Goal: Task Accomplishment & Management: Manage account settings

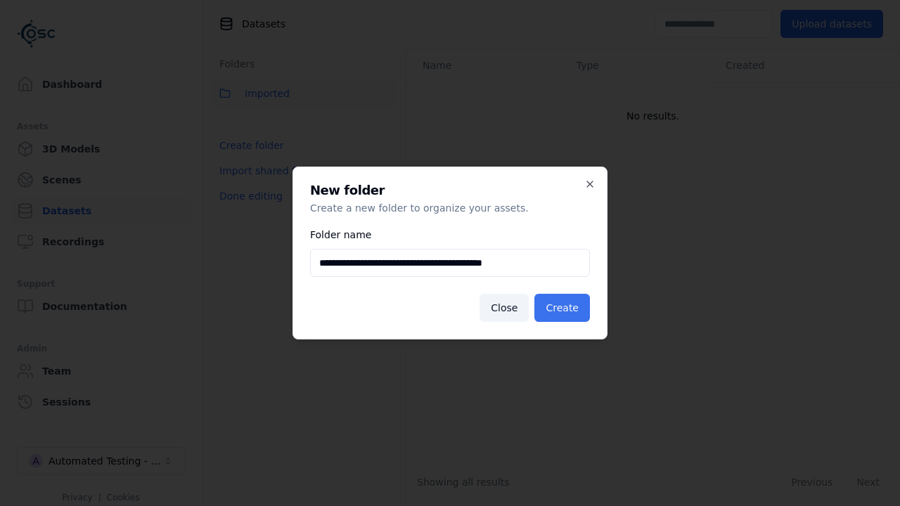
type input "**********"
click at [565, 308] on button "Create" at bounding box center [562, 308] width 56 height 28
click at [247, 209] on button "Done editing" at bounding box center [251, 195] width 80 height 25
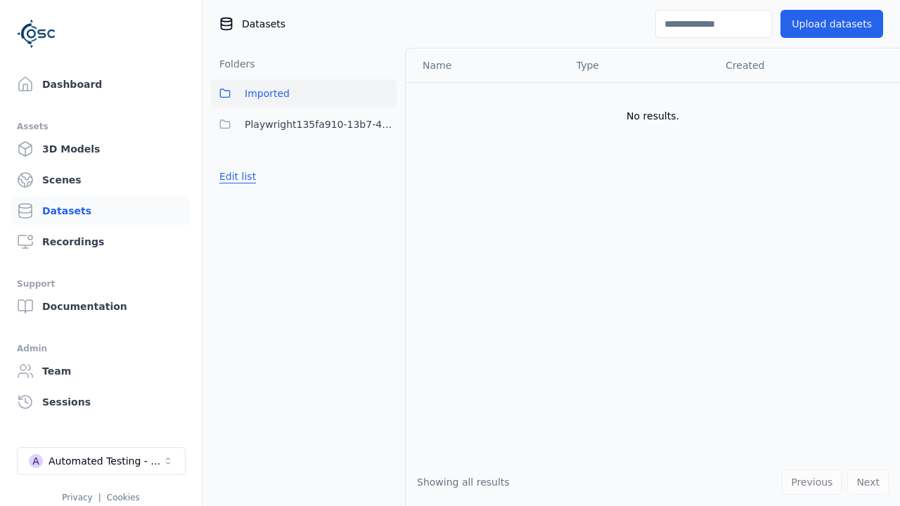
click at [235, 176] on button "Edit list" at bounding box center [237, 176] width 53 height 25
click at [385, 124] on html "Support Dashboard Assets 3D Models Scenes Datasets Recordings Support Documenta…" at bounding box center [450, 253] width 900 height 506
click at [385, 176] on div "Share" at bounding box center [391, 176] width 94 height 22
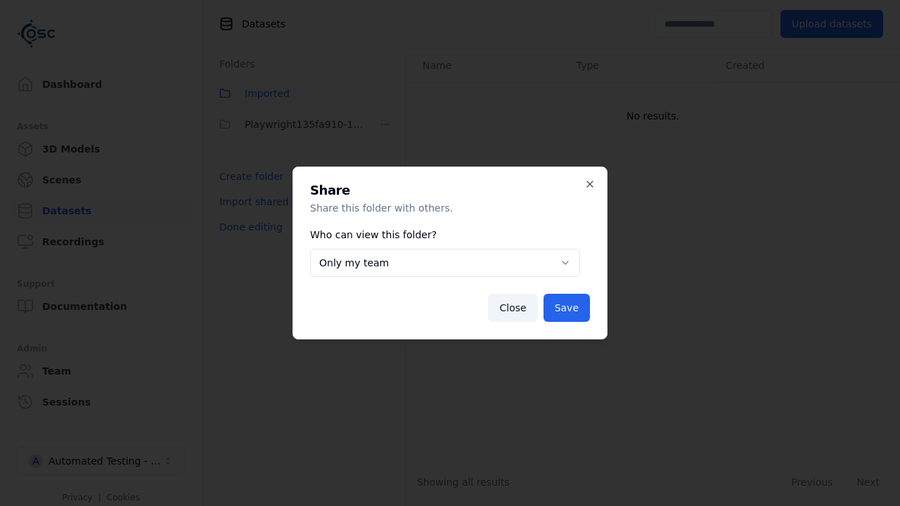
click at [445, 263] on body "**********" at bounding box center [450, 253] width 900 height 506
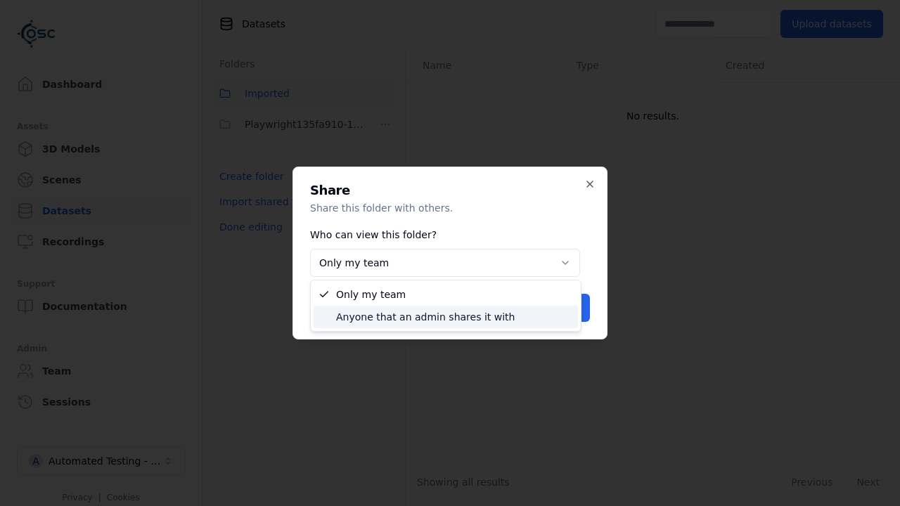
select select "****"
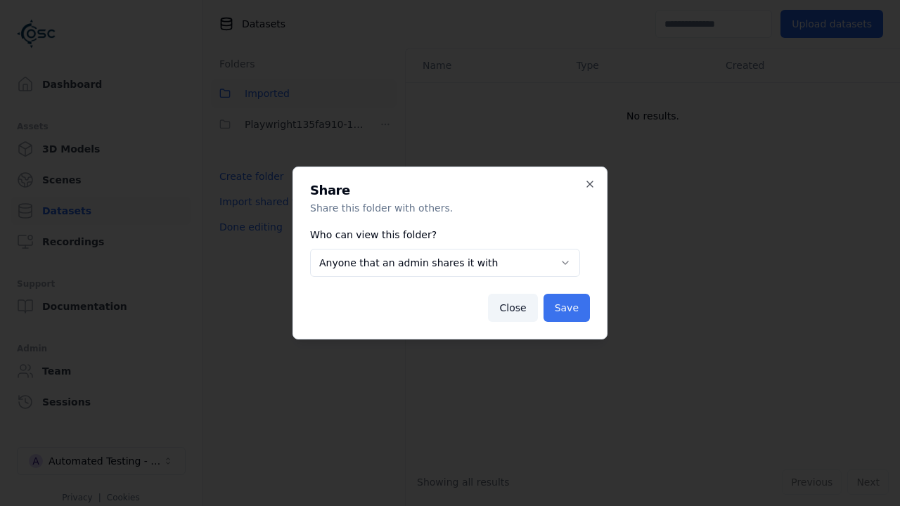
click at [569, 308] on button "Save" at bounding box center [566, 308] width 46 height 28
click at [247, 227] on button "Done editing" at bounding box center [251, 226] width 80 height 25
click at [101, 461] on div "Automated Testing - Playwright" at bounding box center [106, 461] width 114 height 14
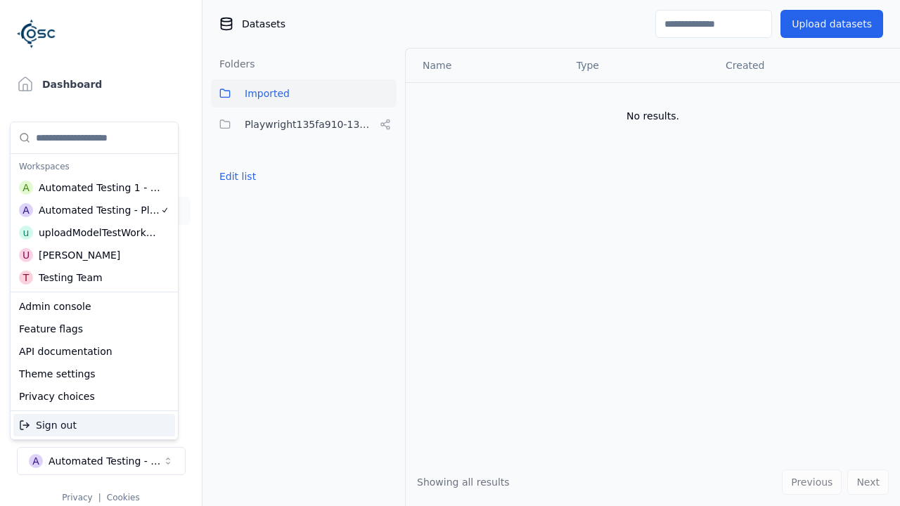
click at [91, 188] on div "Automated Testing 1 - Playwright" at bounding box center [100, 188] width 122 height 14
click at [450, 253] on html "Support Dashboard Assets 3D Models Scenes Datasets Recordings Support Documenta…" at bounding box center [450, 253] width 900 height 506
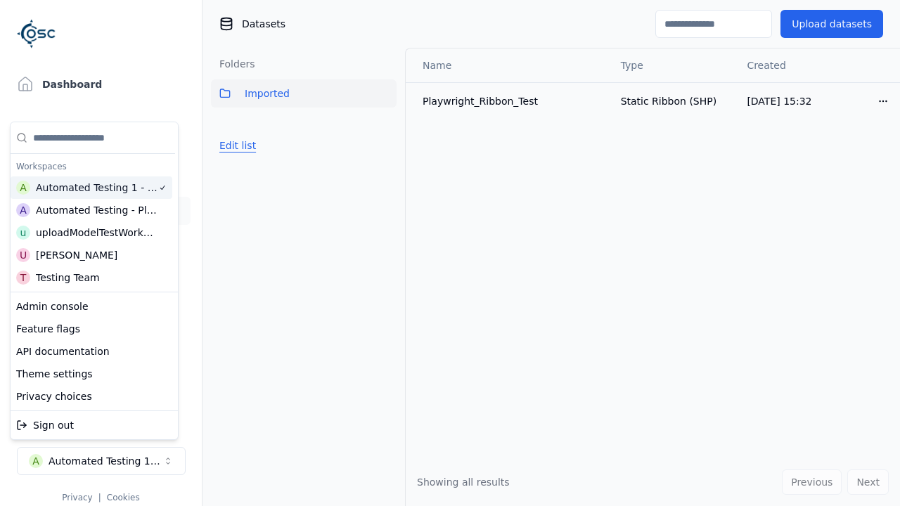
click at [235, 146] on button "Edit list" at bounding box center [237, 145] width 53 height 25
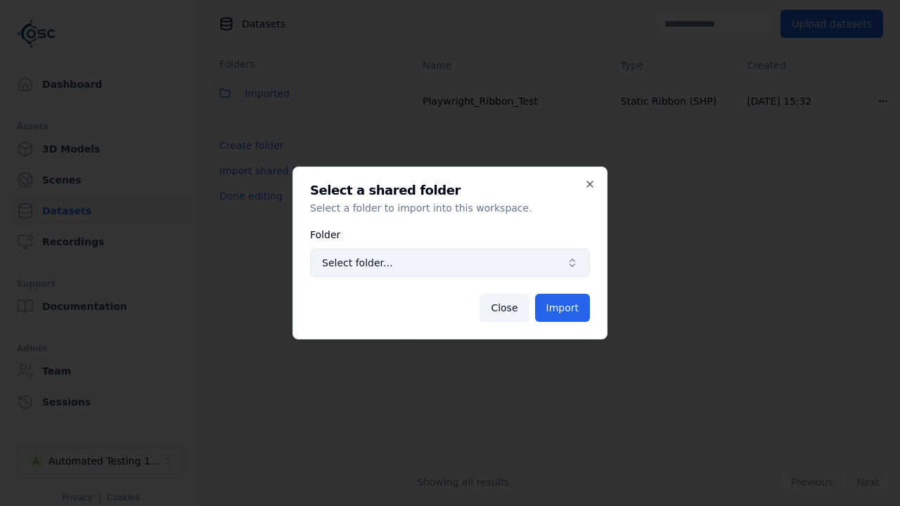
click at [450, 263] on span "Select folder..." at bounding box center [441, 263] width 239 height 14
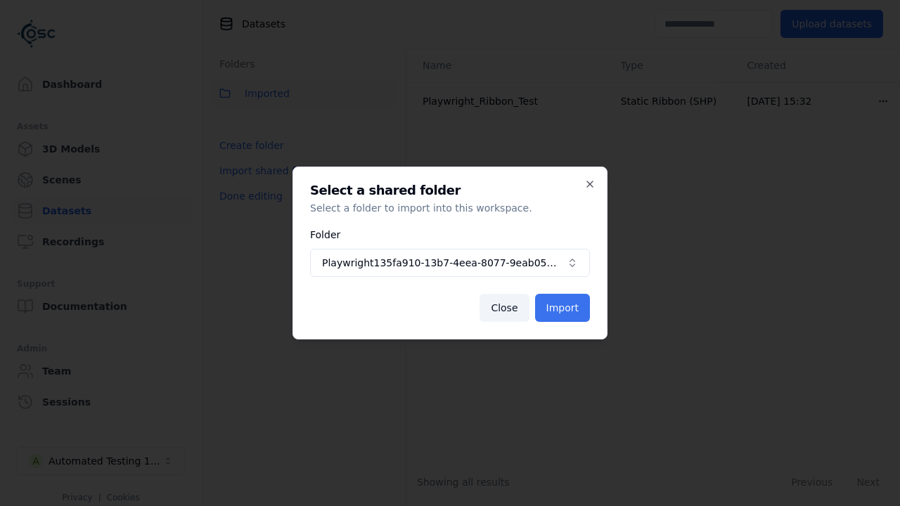
click at [564, 308] on button "Import" at bounding box center [562, 308] width 55 height 28
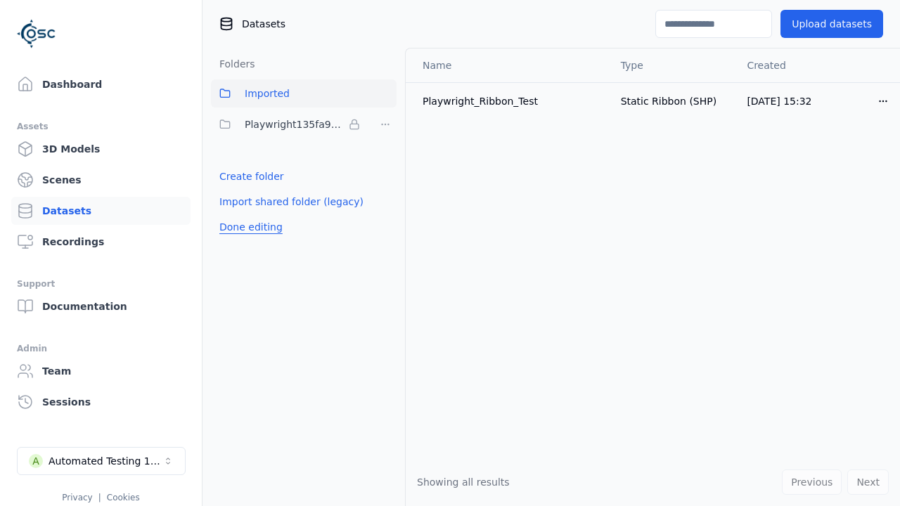
click at [247, 227] on button "Done editing" at bounding box center [251, 226] width 80 height 25
click at [235, 214] on button "Done editing" at bounding box center [251, 226] width 80 height 25
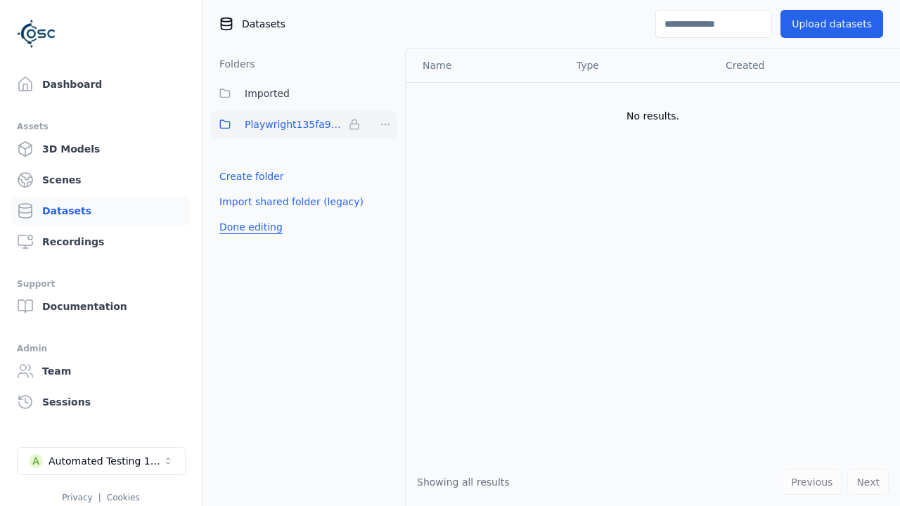
click at [385, 124] on html "Support Dashboard Assets 3D Models Scenes Datasets Recordings Support Documenta…" at bounding box center [450, 253] width 900 height 506
click at [450, 253] on html "Support Dashboard Assets 3D Models Scenes Datasets Recordings Support Documenta…" at bounding box center [450, 253] width 900 height 506
click at [247, 227] on button "Done editing" at bounding box center [251, 226] width 80 height 25
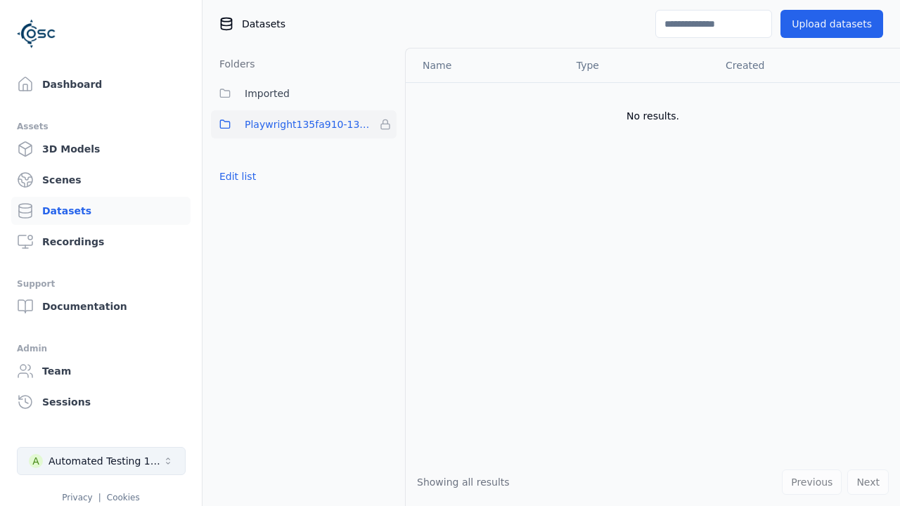
click at [101, 461] on div "Automated Testing 1 - Playwright" at bounding box center [106, 461] width 114 height 14
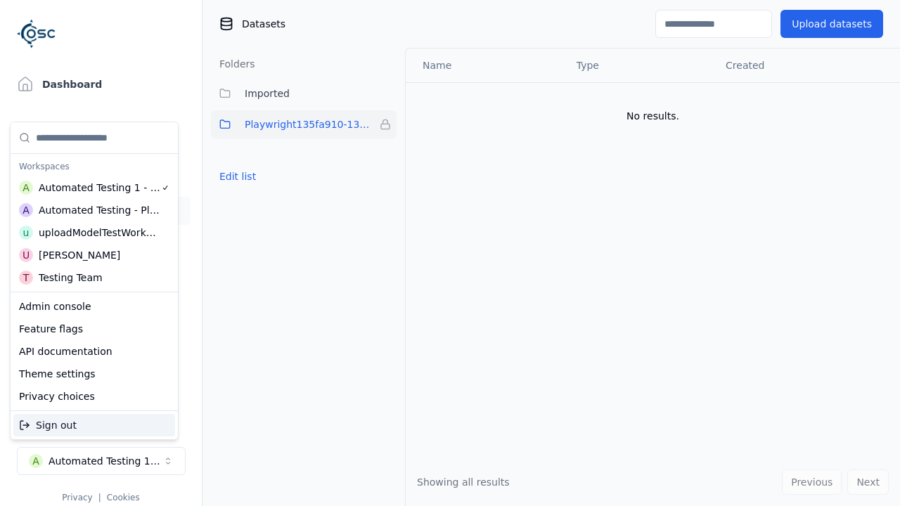
click at [94, 210] on div "Automated Testing - Playwright" at bounding box center [100, 210] width 122 height 14
click at [450, 253] on html "Support Dashboard Assets 3D Models Scenes Datasets Recordings Support Documenta…" at bounding box center [450, 253] width 900 height 506
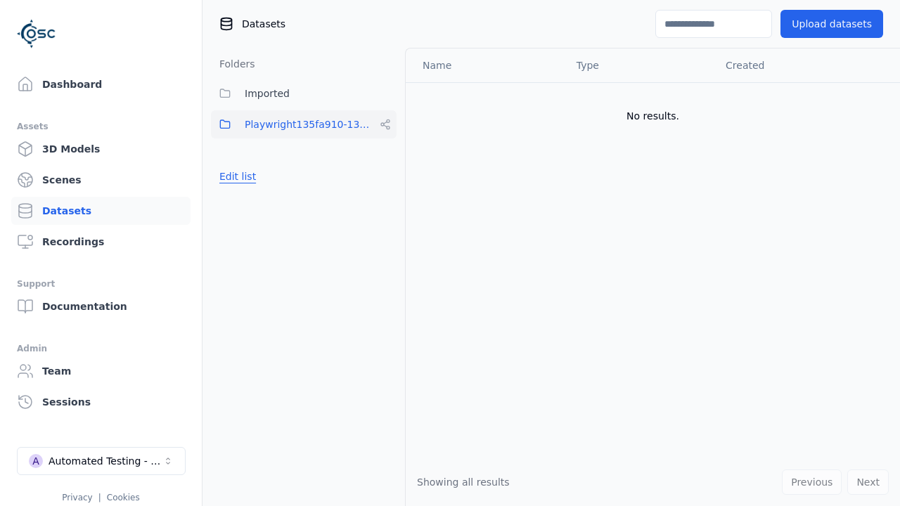
click at [235, 176] on button "Edit list" at bounding box center [237, 176] width 53 height 25
click at [385, 124] on html "Support Dashboard Assets 3D Models Scenes Datasets Recordings Support Documenta…" at bounding box center [450, 253] width 900 height 506
click at [385, 198] on div "Rename" at bounding box center [391, 198] width 94 height 22
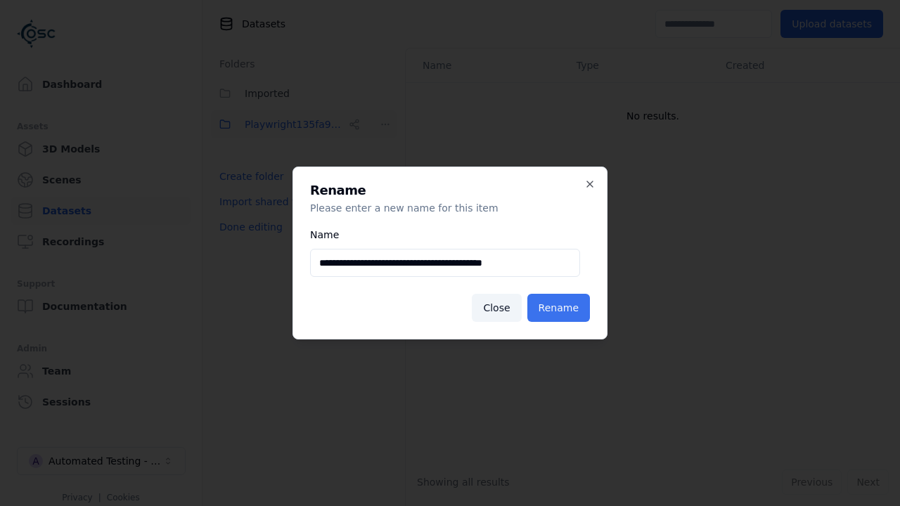
click at [445, 263] on input "**********" at bounding box center [445, 263] width 270 height 28
type input "**********"
click at [561, 308] on button "Rename" at bounding box center [558, 308] width 63 height 28
click at [247, 227] on button "Done editing" at bounding box center [251, 226] width 80 height 25
click at [101, 461] on div "Automated Testing - Playwright" at bounding box center [106, 461] width 114 height 14
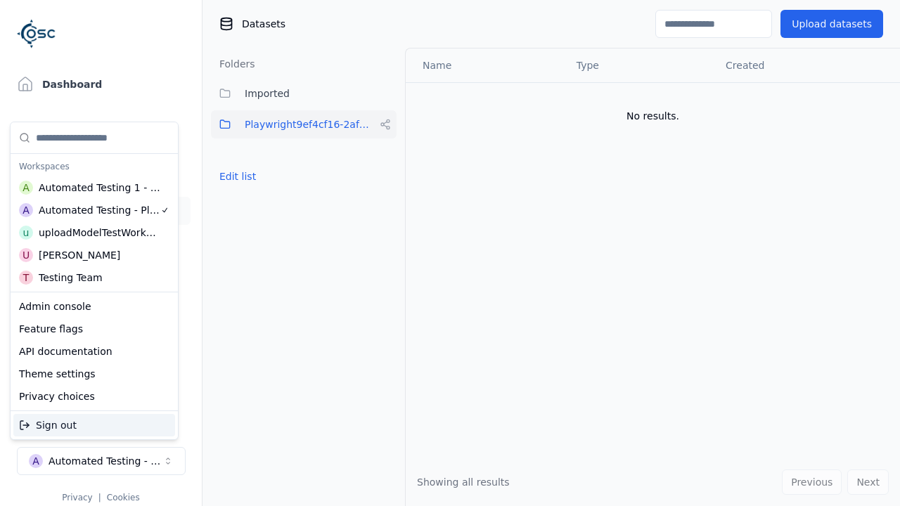
click at [94, 188] on div "Automated Testing 1 - Playwright" at bounding box center [100, 188] width 122 height 14
click at [450, 253] on html "Support Dashboard Assets 3D Models Scenes Datasets Recordings Support Documenta…" at bounding box center [450, 253] width 900 height 506
click at [235, 176] on button "Edit list" at bounding box center [237, 176] width 53 height 25
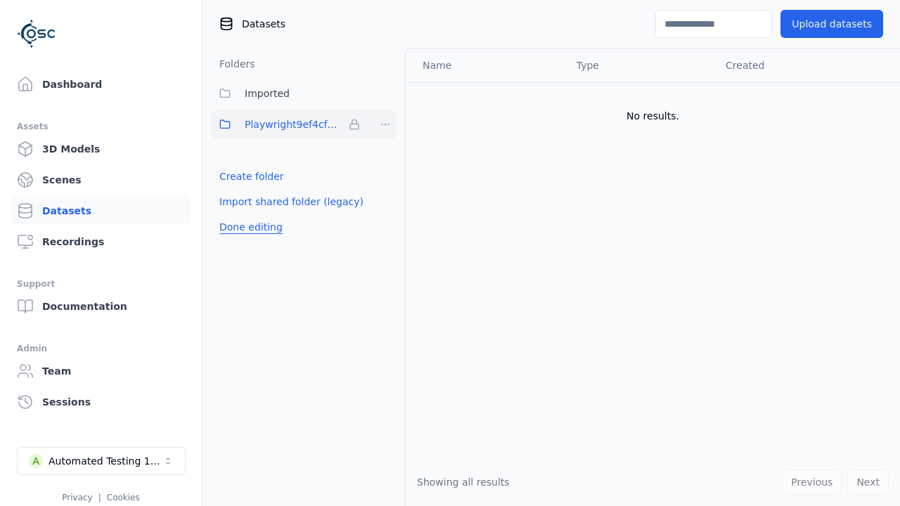
click at [385, 124] on html "Support Dashboard Assets 3D Models Scenes Datasets Recordings Support Documenta…" at bounding box center [450, 253] width 900 height 506
click at [385, 153] on div "Remove" at bounding box center [385, 153] width 83 height 22
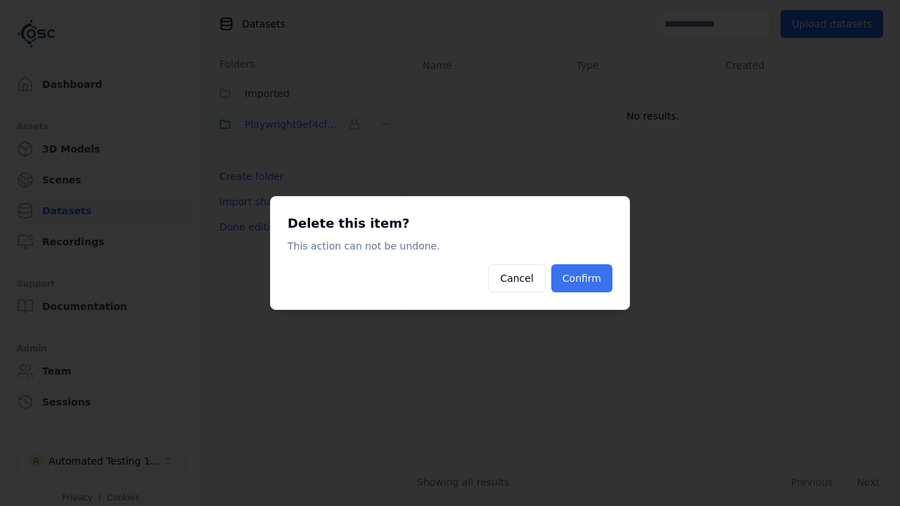
click at [584, 278] on button "Confirm" at bounding box center [581, 278] width 61 height 28
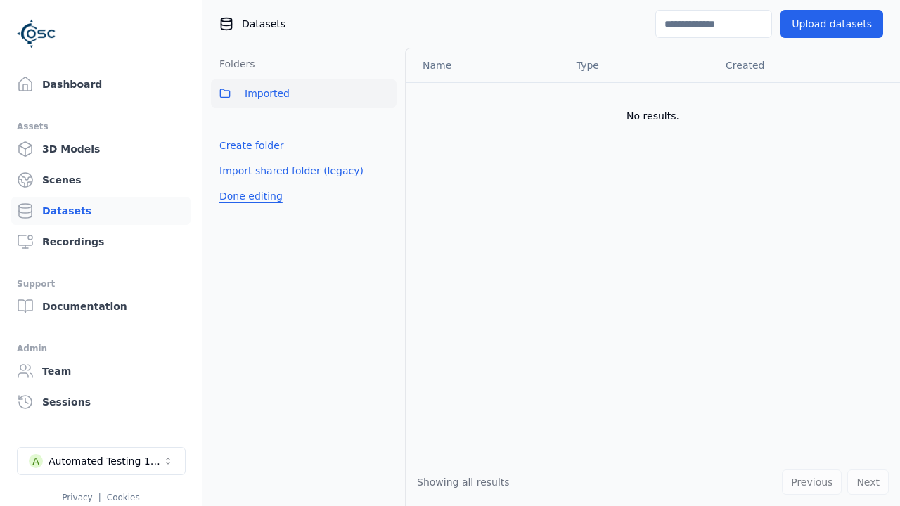
click at [247, 196] on button "Done editing" at bounding box center [251, 195] width 80 height 25
click at [101, 461] on div "Automated Testing 1 - Playwright" at bounding box center [106, 461] width 114 height 14
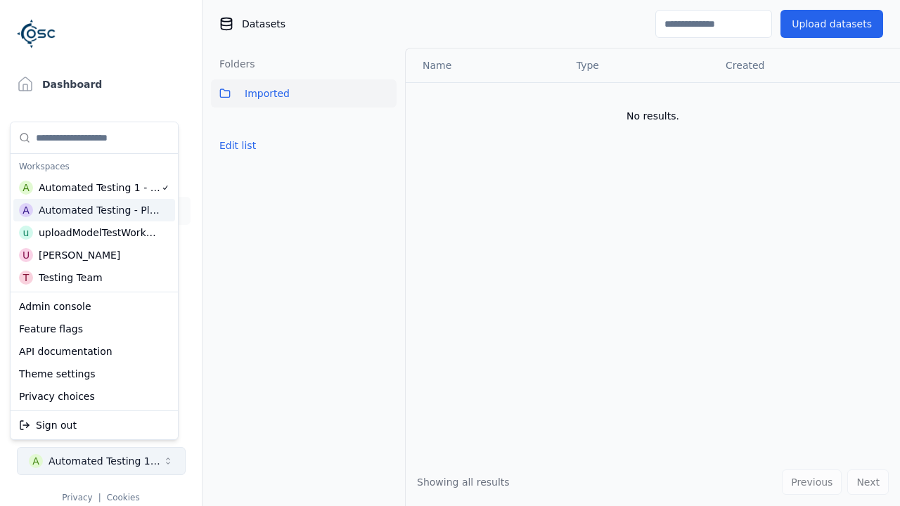
click at [94, 210] on div "Automated Testing - Playwright" at bounding box center [100, 210] width 122 height 14
click at [450, 253] on html "Support Dashboard Assets 3D Models Scenes Datasets Recordings Support Documenta…" at bounding box center [450, 253] width 900 height 506
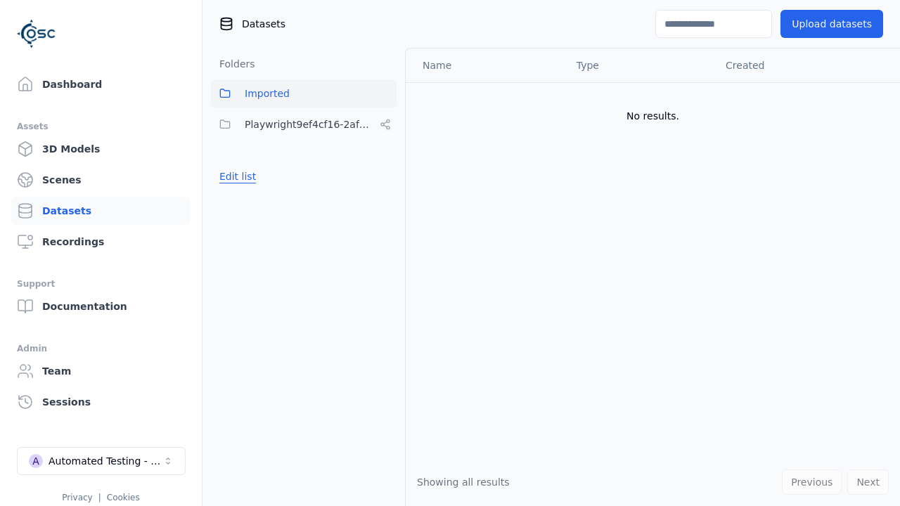
click at [235, 176] on button "Edit list" at bounding box center [237, 176] width 53 height 25
click at [385, 124] on html "Support Dashboard Assets 3D Models Scenes Datasets Recordings Support Documenta…" at bounding box center [450, 253] width 900 height 506
click at [385, 176] on div "Share" at bounding box center [391, 176] width 94 height 22
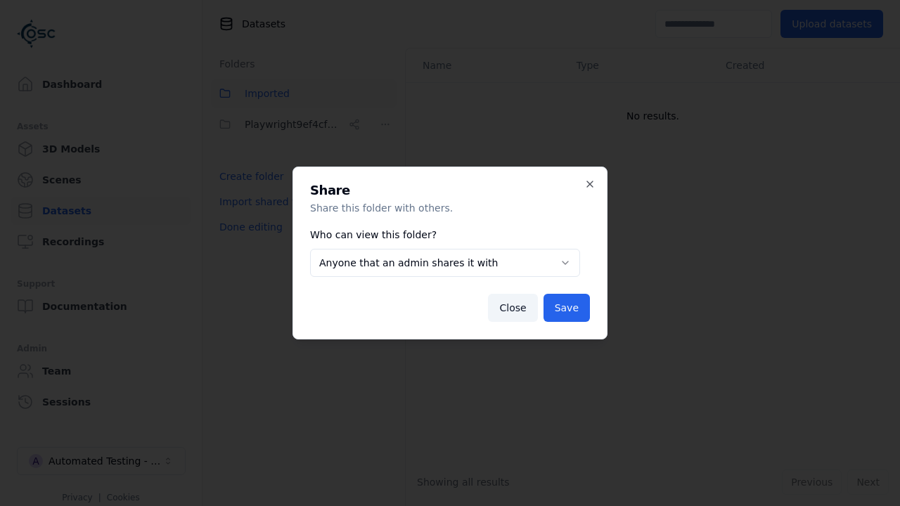
click at [445, 263] on body "**********" at bounding box center [450, 253] width 900 height 506
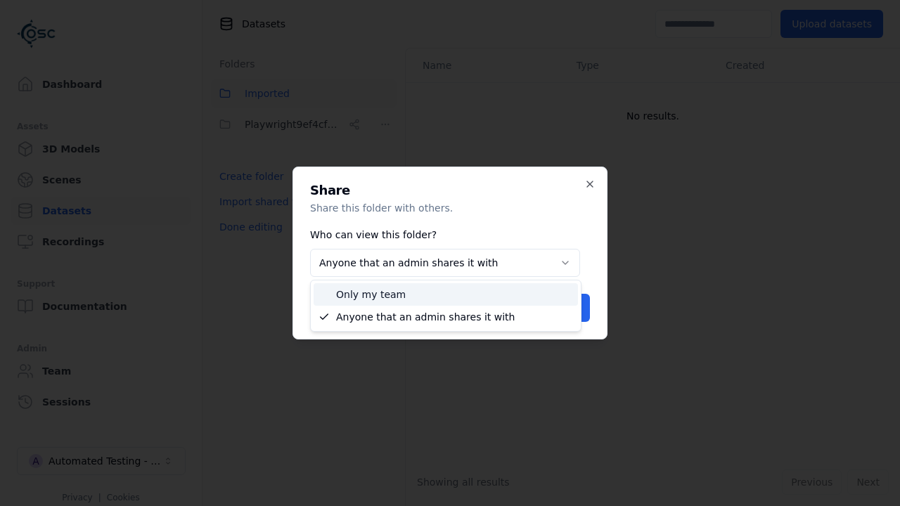
select select "*****"
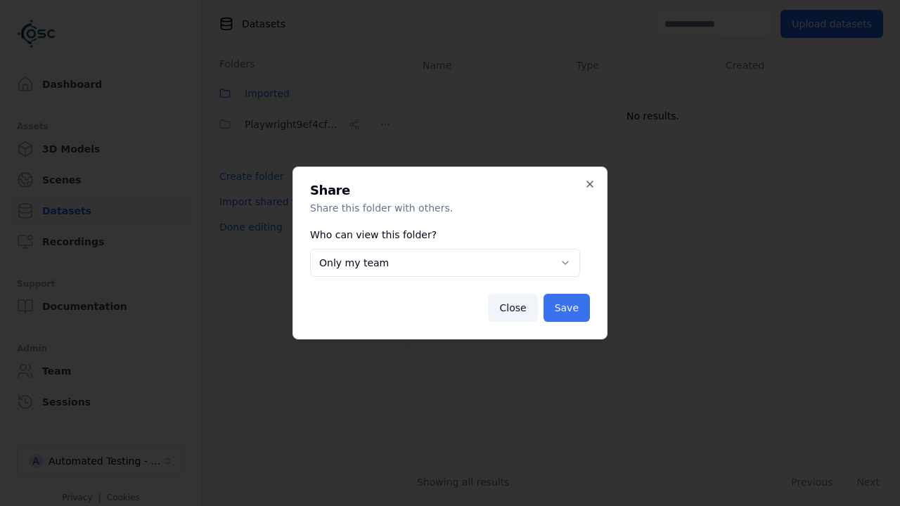
click at [569, 308] on button "Save" at bounding box center [566, 308] width 46 height 28
